Goal: Check status: Check status

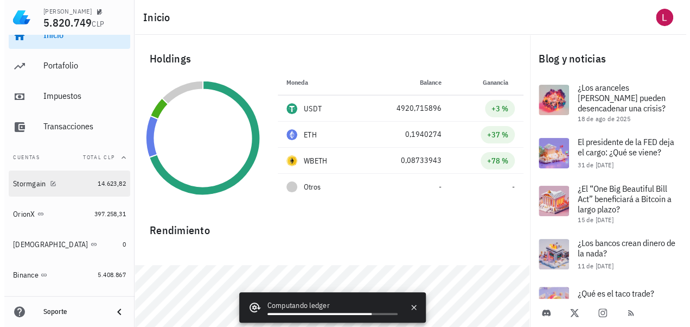
scroll to position [31, 0]
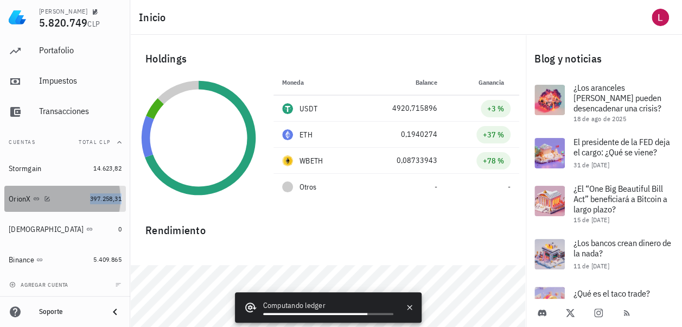
click at [90, 198] on span "397.258,31" at bounding box center [105, 198] width 31 height 8
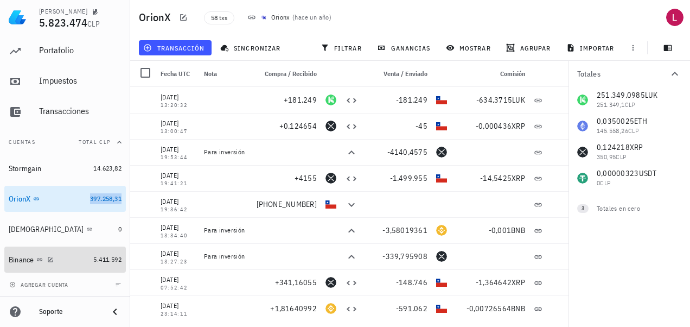
click at [68, 257] on div "Binance" at bounding box center [49, 259] width 80 height 10
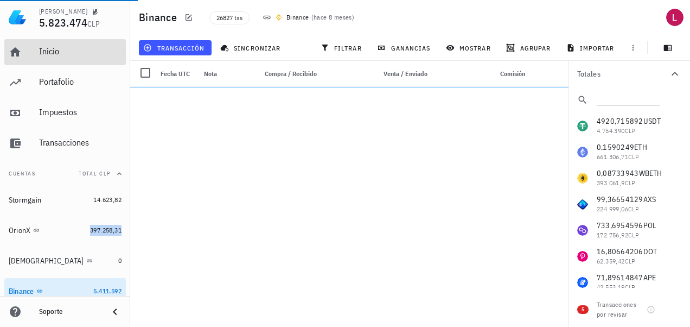
click at [81, 53] on div "Inicio" at bounding box center [80, 51] width 82 height 10
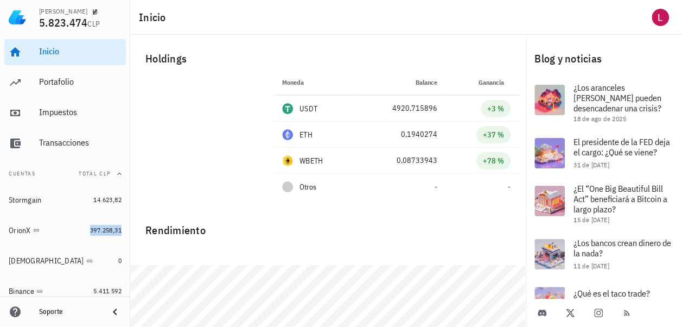
click at [0, 0] on th "Portafolio" at bounding box center [0, 0] width 0 height 0
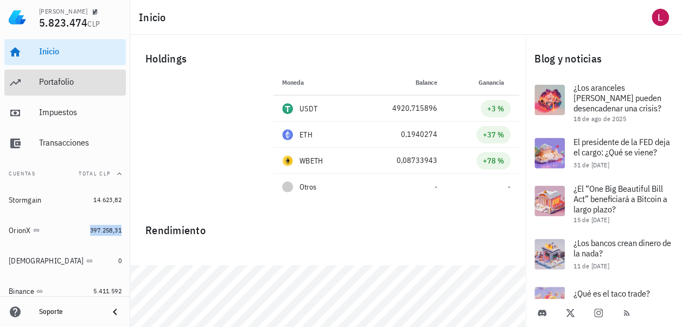
click at [61, 81] on div "Portafolio" at bounding box center [80, 81] width 82 height 10
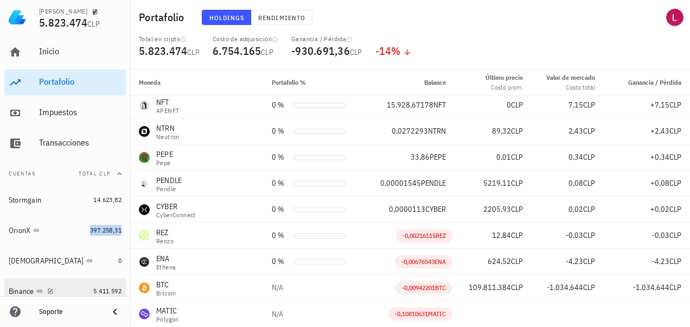
scroll to position [31, 0]
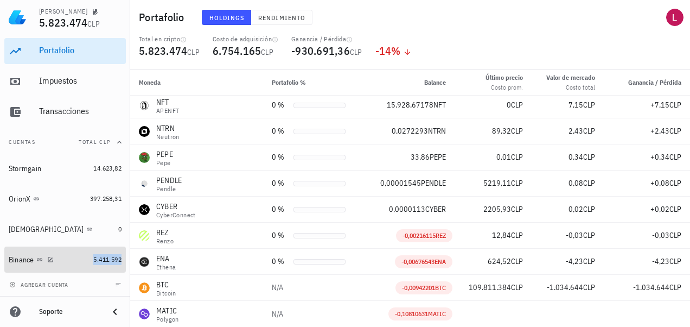
click at [93, 258] on span "5.411.592" at bounding box center [107, 259] width 28 height 8
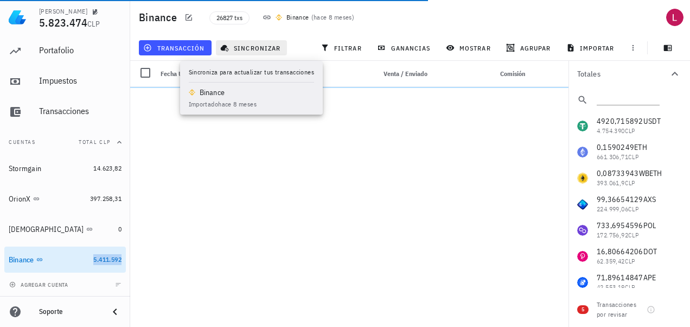
click at [253, 44] on span "sincronizar" at bounding box center [251, 47] width 58 height 9
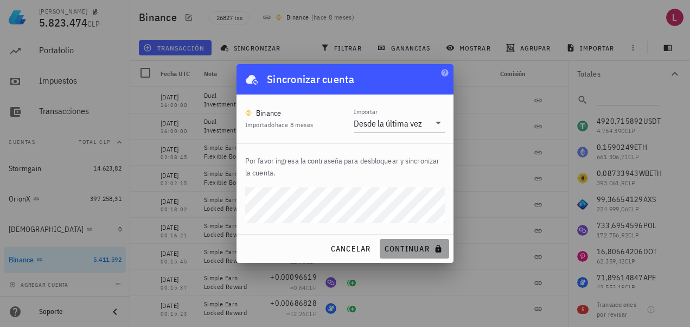
click at [408, 248] on span "continuar" at bounding box center [414, 249] width 61 height 10
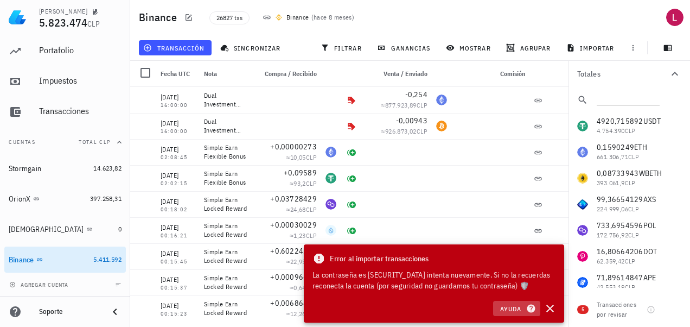
click at [528, 306] on icon "button" at bounding box center [531, 308] width 8 height 8
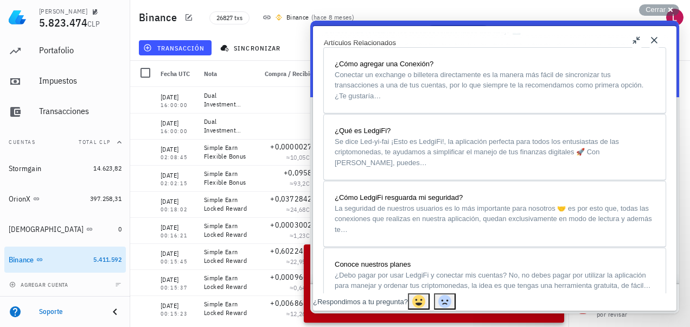
scroll to position [380, 0]
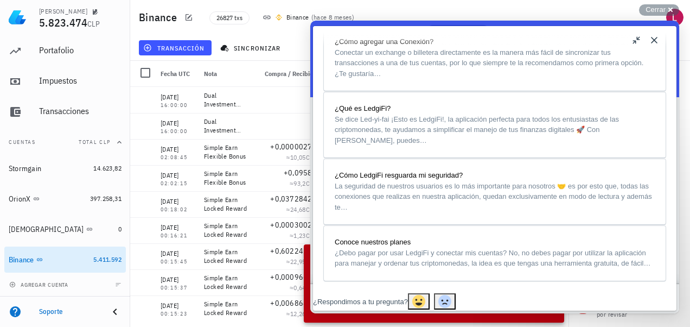
drag, startPoint x: 655, startPoint y: 38, endPoint x: 541, endPoint y: 42, distance: 114.0
click at [655, 38] on button "Close" at bounding box center [653, 39] width 17 height 17
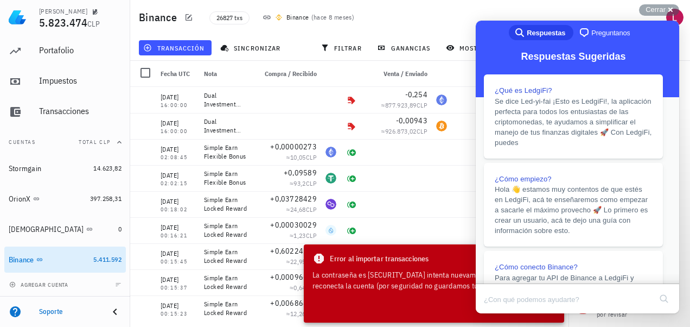
scroll to position [366, 0]
click at [670, 8] on div "Cerrar cross-small" at bounding box center [659, 9] width 40 height 11
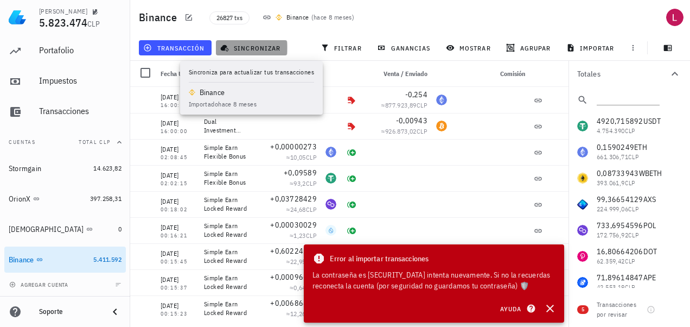
click at [246, 47] on span "sincronizar" at bounding box center [251, 47] width 58 height 9
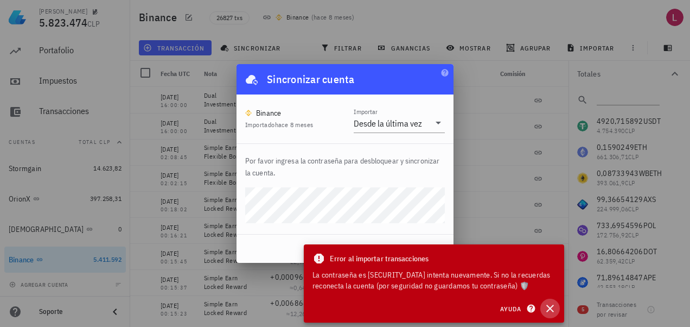
click at [553, 307] on icon "button" at bounding box center [549, 308] width 13 height 13
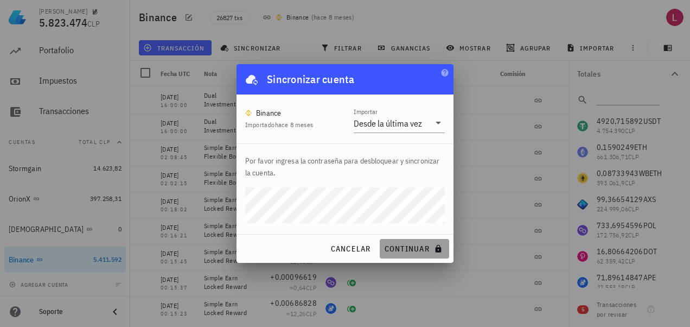
click at [418, 248] on span "continuar" at bounding box center [414, 249] width 61 height 10
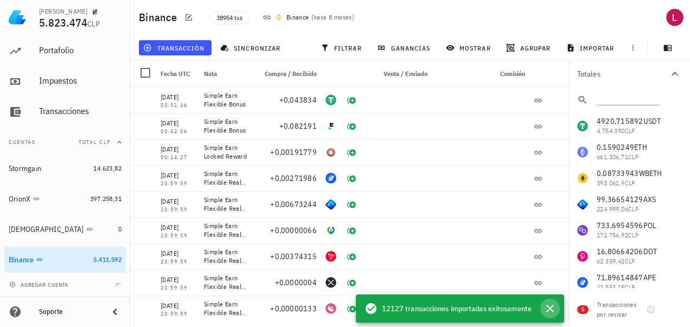
click at [552, 308] on icon "button" at bounding box center [549, 308] width 13 height 13
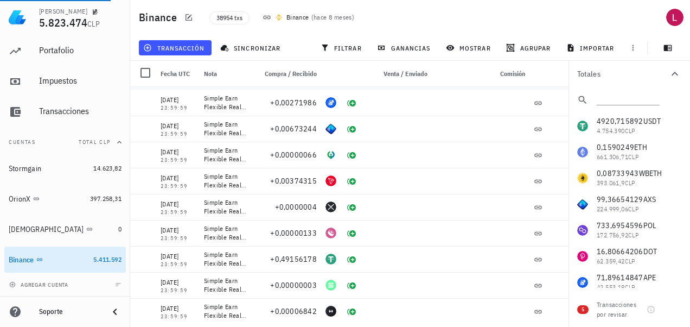
scroll to position [0, 0]
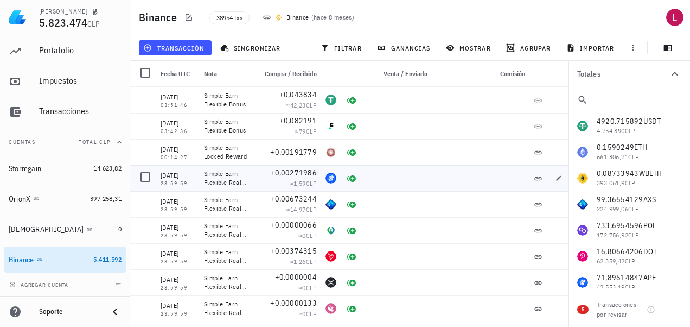
click at [52, 200] on div "Stormgain 14.623,82 OrionX 397.258,31 Buda 0 Binance 5.411.592" at bounding box center [64, 213] width 121 height 117
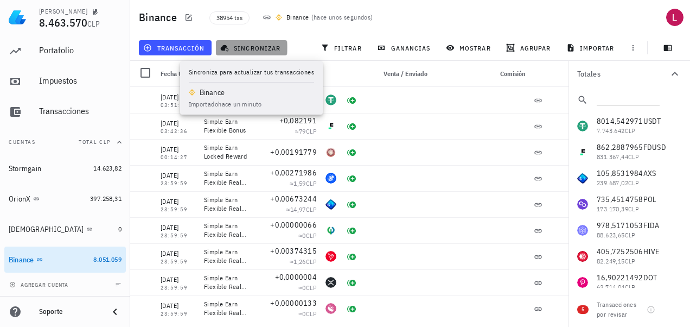
click at [250, 44] on span "sincronizar" at bounding box center [251, 47] width 58 height 9
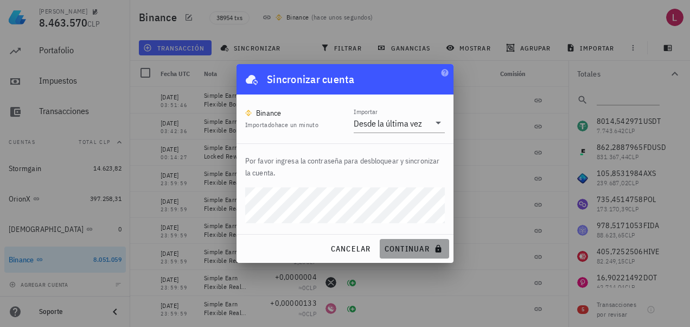
click at [428, 245] on span "continuar" at bounding box center [414, 249] width 61 height 10
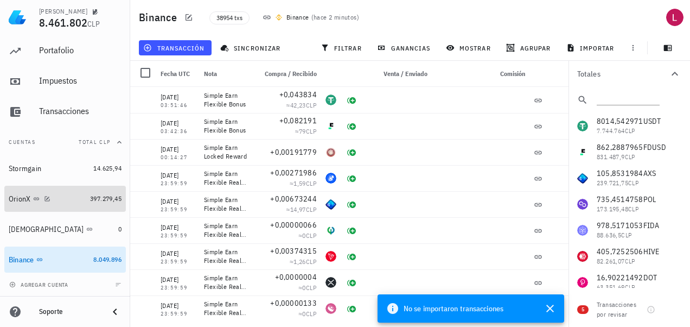
click at [27, 194] on div "OrionX" at bounding box center [20, 198] width 22 height 9
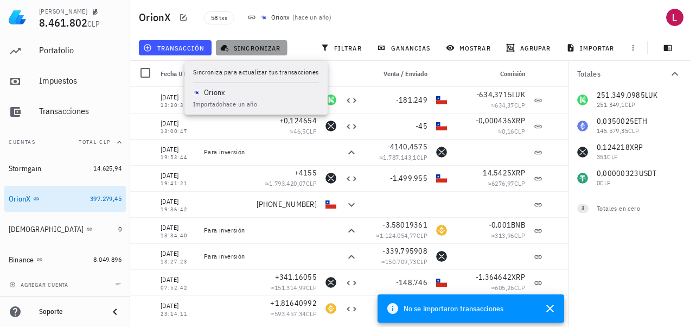
click at [265, 46] on span "sincronizar" at bounding box center [251, 47] width 58 height 9
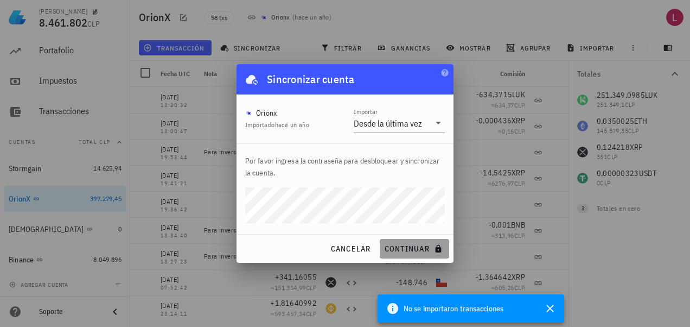
click at [402, 245] on span "continuar" at bounding box center [414, 249] width 61 height 10
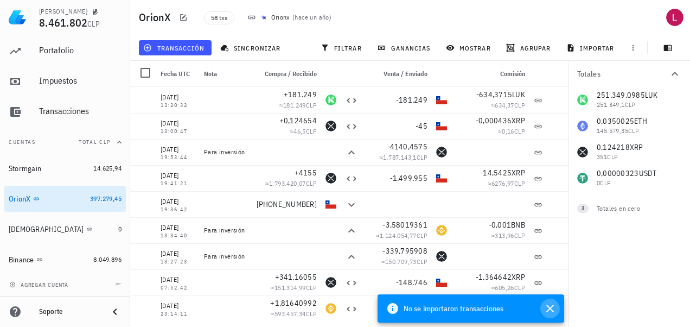
click at [549, 308] on icon "button" at bounding box center [550, 308] width 8 height 8
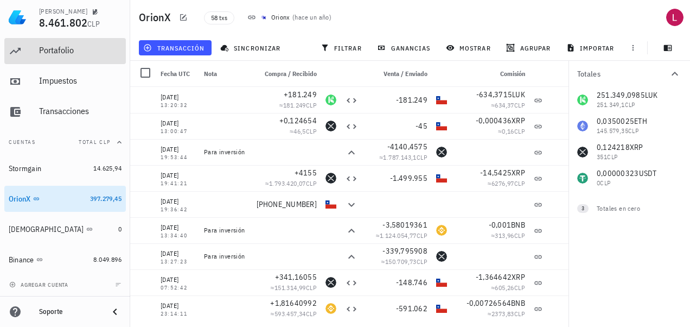
click at [62, 55] on div "Portafolio" at bounding box center [80, 50] width 82 height 10
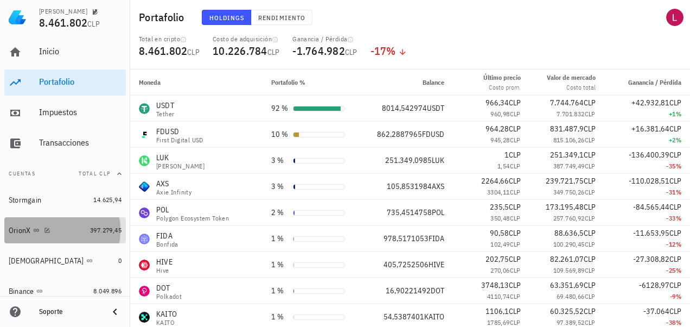
click at [72, 226] on div "OrionX" at bounding box center [47, 230] width 77 height 10
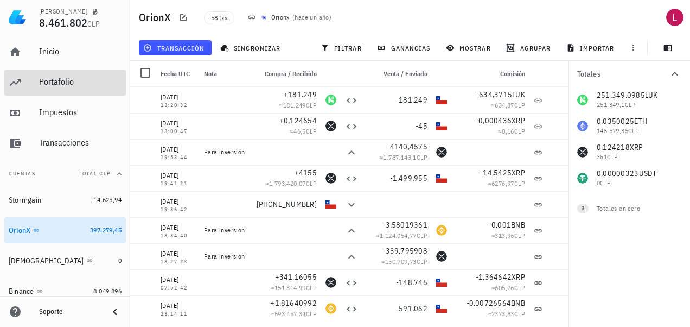
click at [65, 84] on div "Portafolio" at bounding box center [80, 81] width 82 height 10
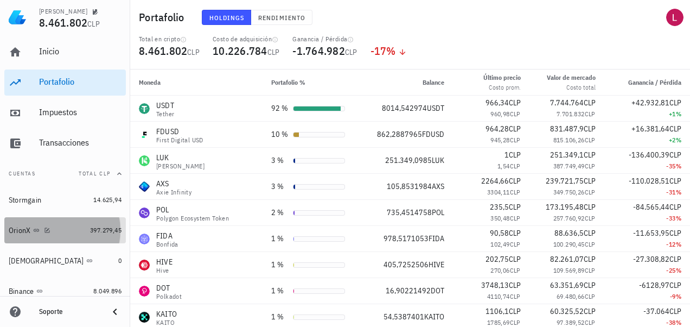
click at [16, 226] on div "OrionX" at bounding box center [20, 230] width 22 height 9
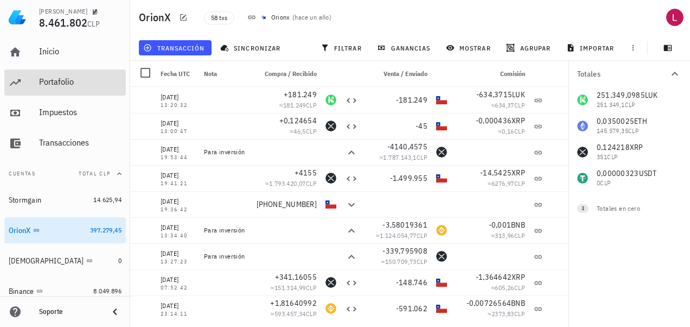
click at [60, 79] on div "Portafolio" at bounding box center [80, 81] width 82 height 10
